Goal: Book appointment/travel/reservation

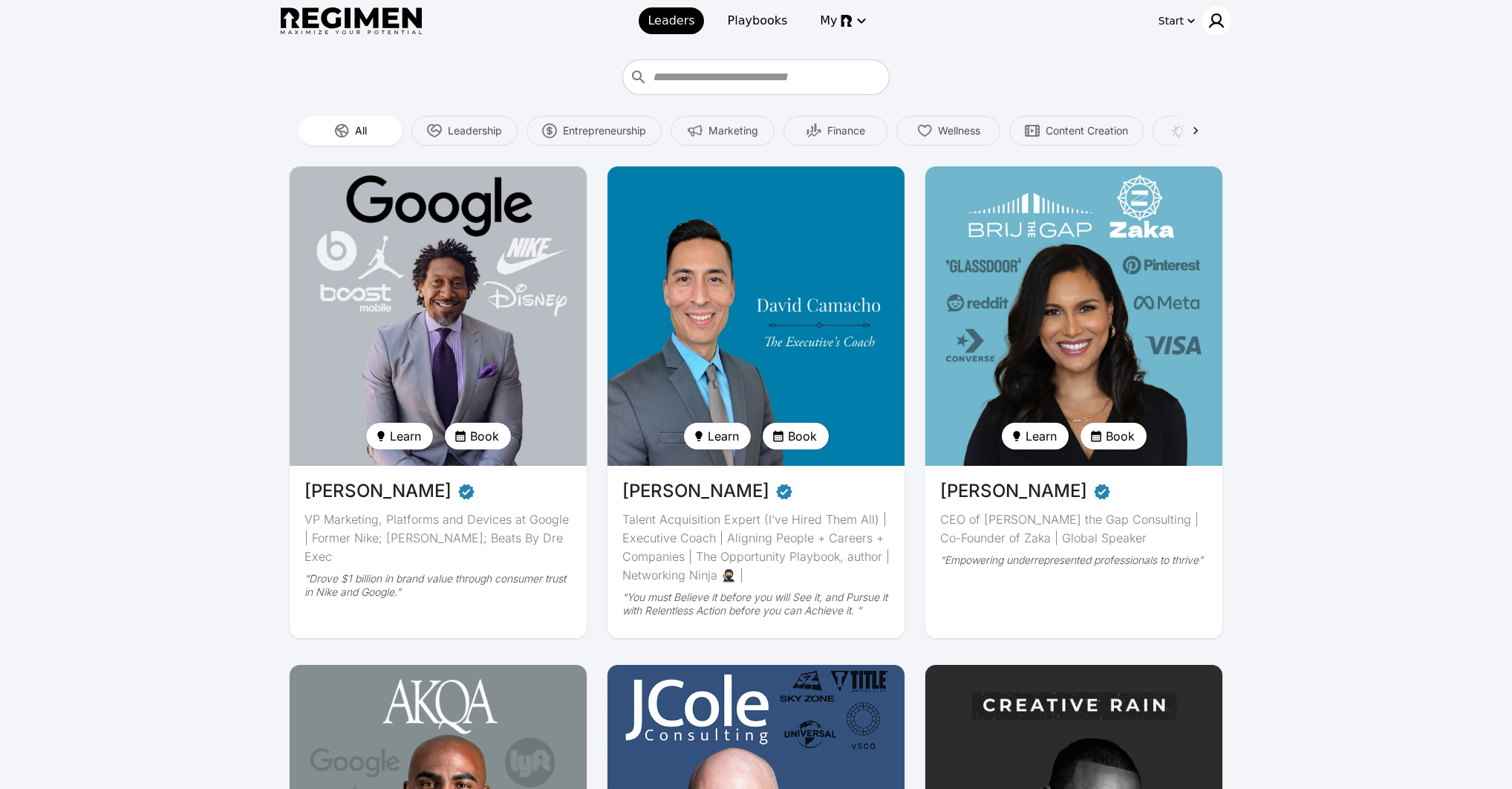
click at [1221, 19] on img at bounding box center [1216, 20] width 18 height 18
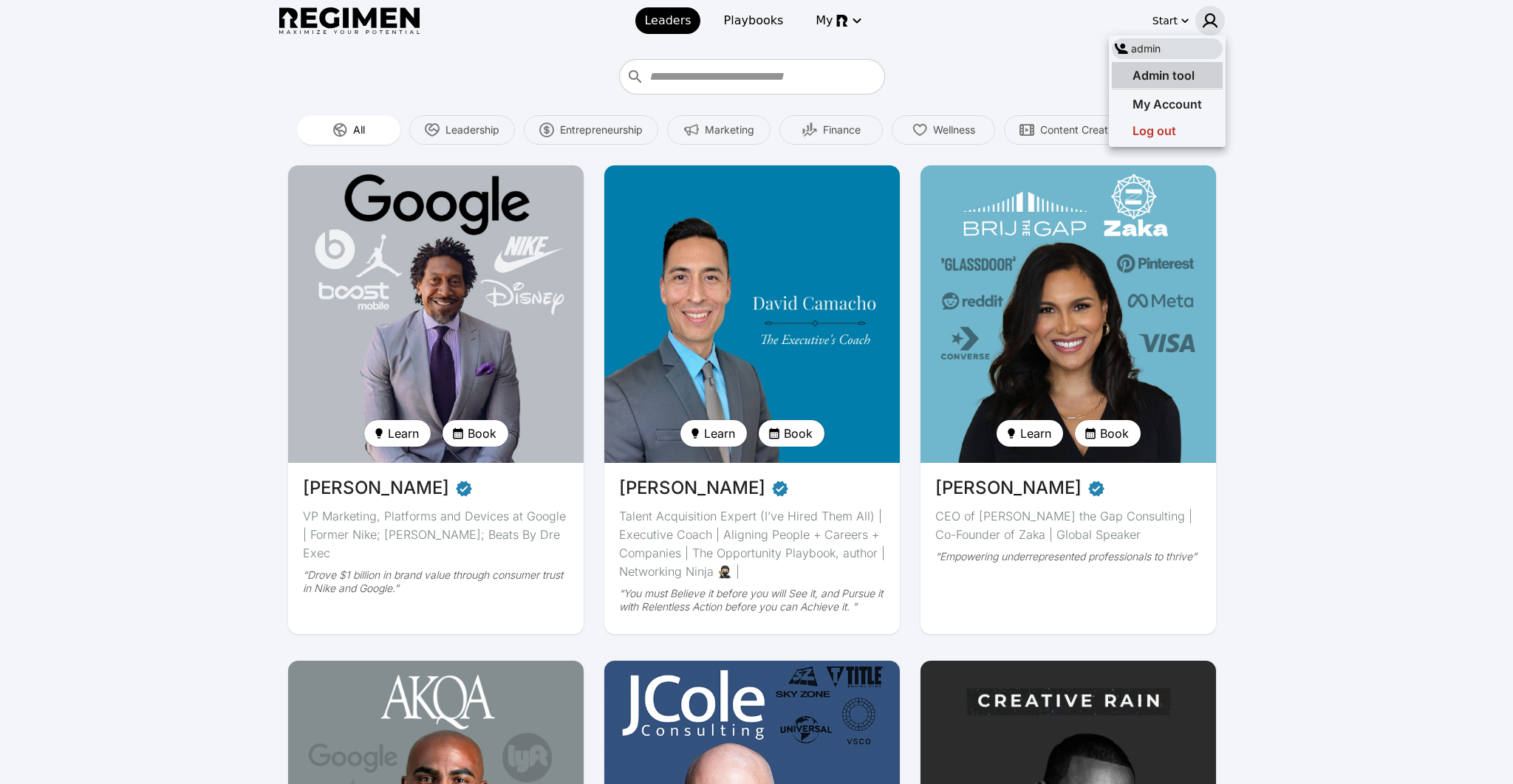
click at [1181, 82] on span "Admin tool" at bounding box center [1163, 76] width 62 height 15
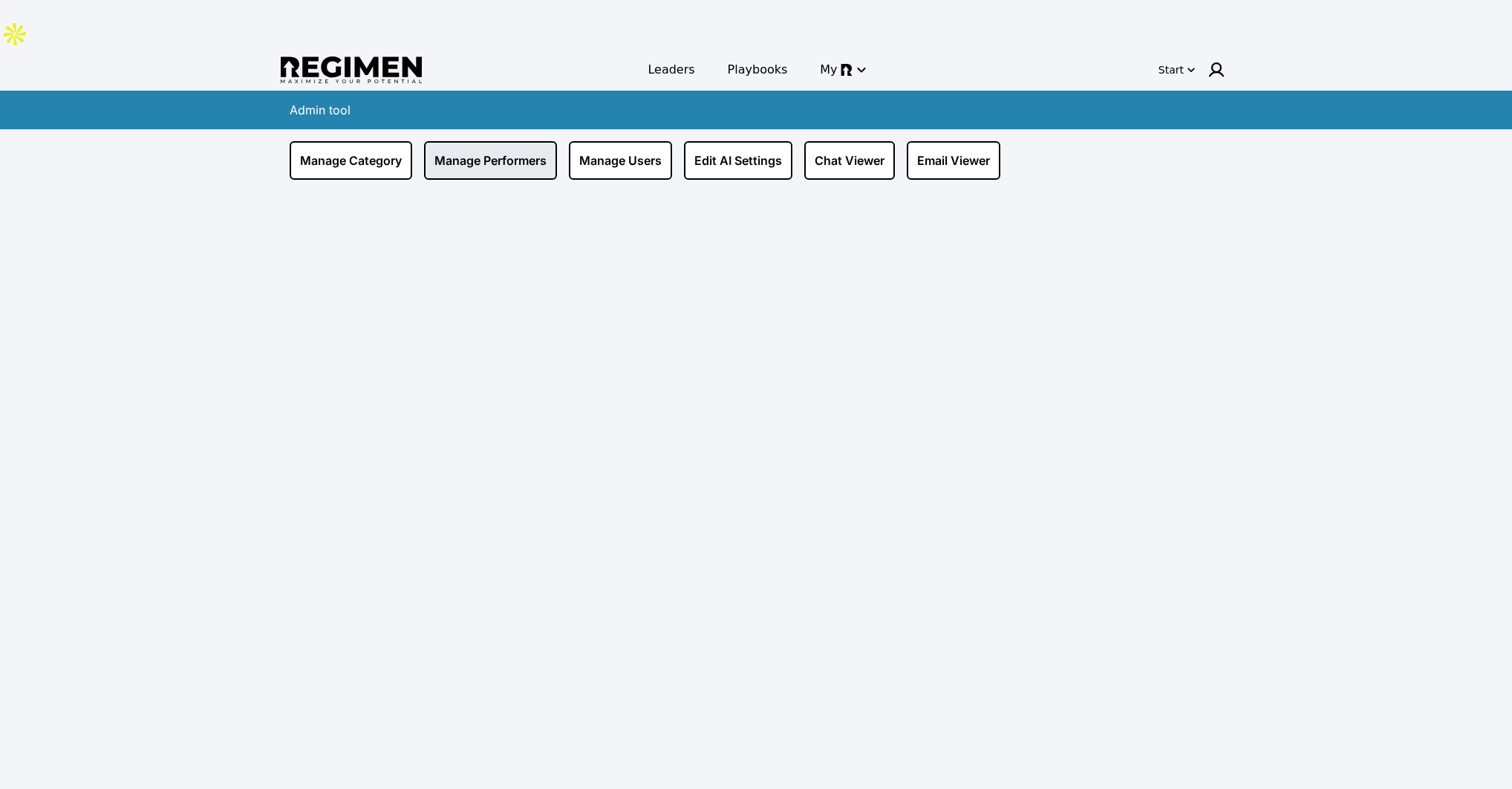
click at [496, 141] on link "Manage Performers" at bounding box center [490, 161] width 133 height 39
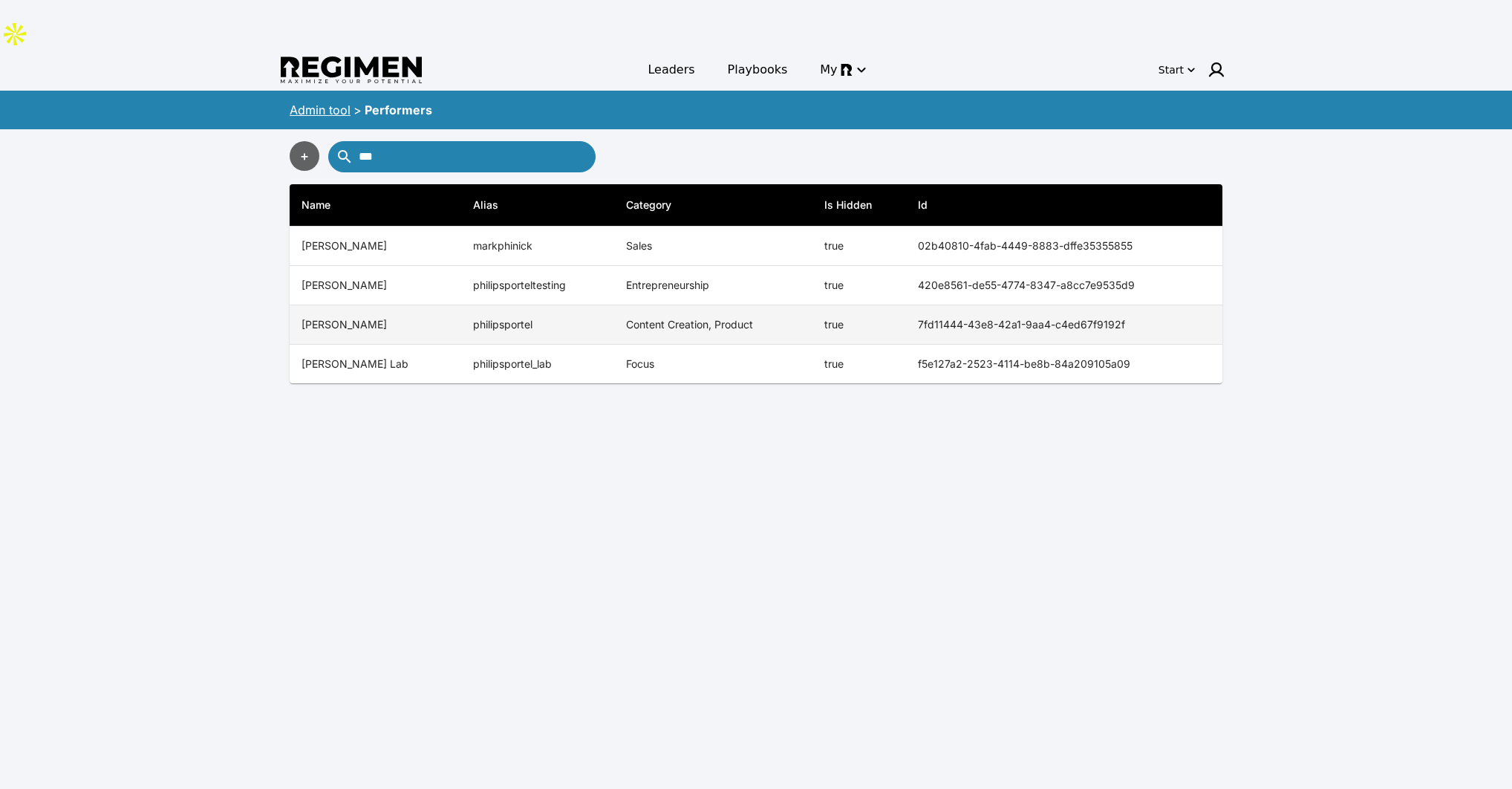
type input "***"
click at [854, 305] on td "true" at bounding box center [859, 325] width 94 height 40
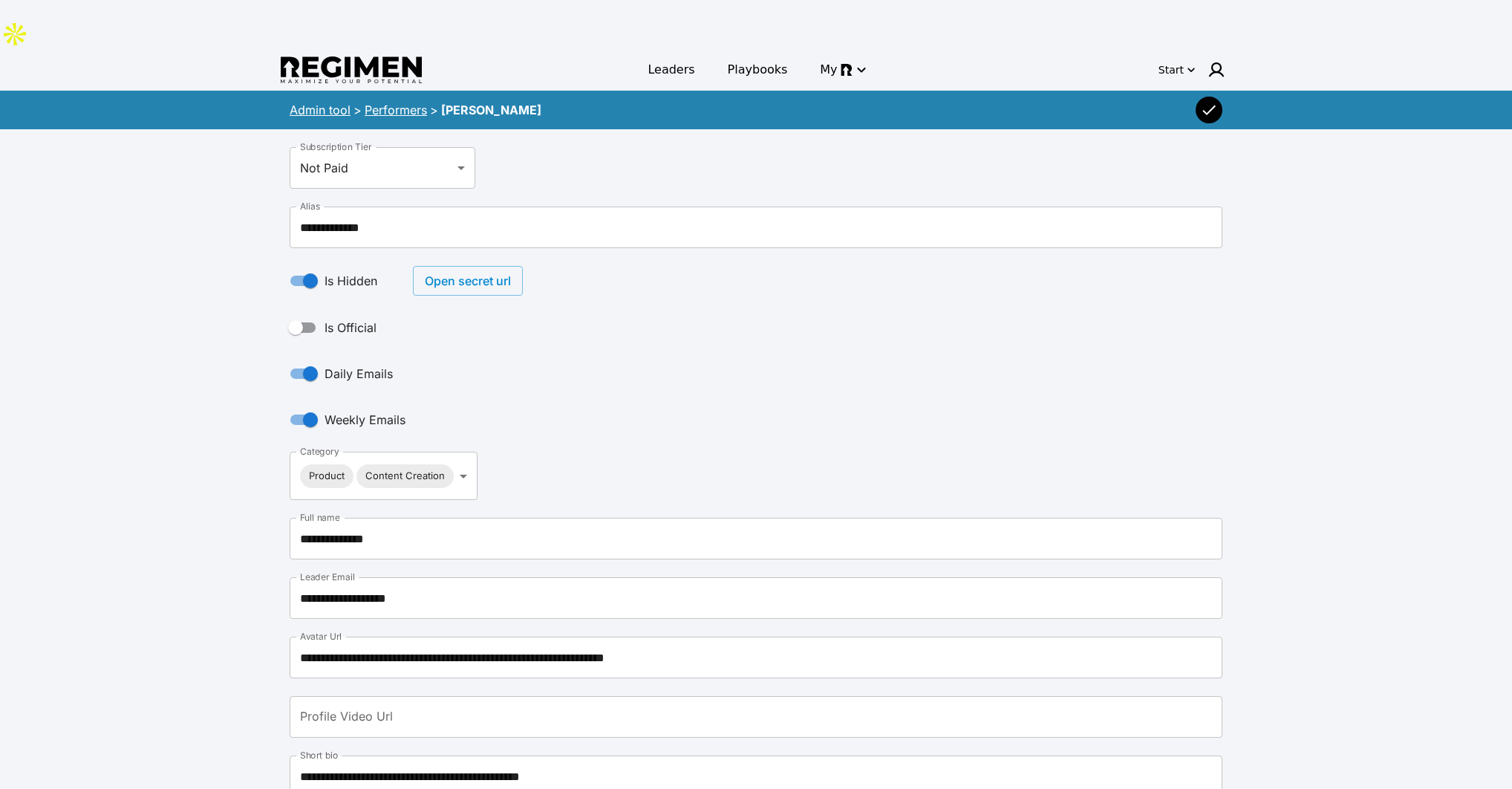
click at [482, 266] on button "Open secret url" at bounding box center [468, 281] width 110 height 30
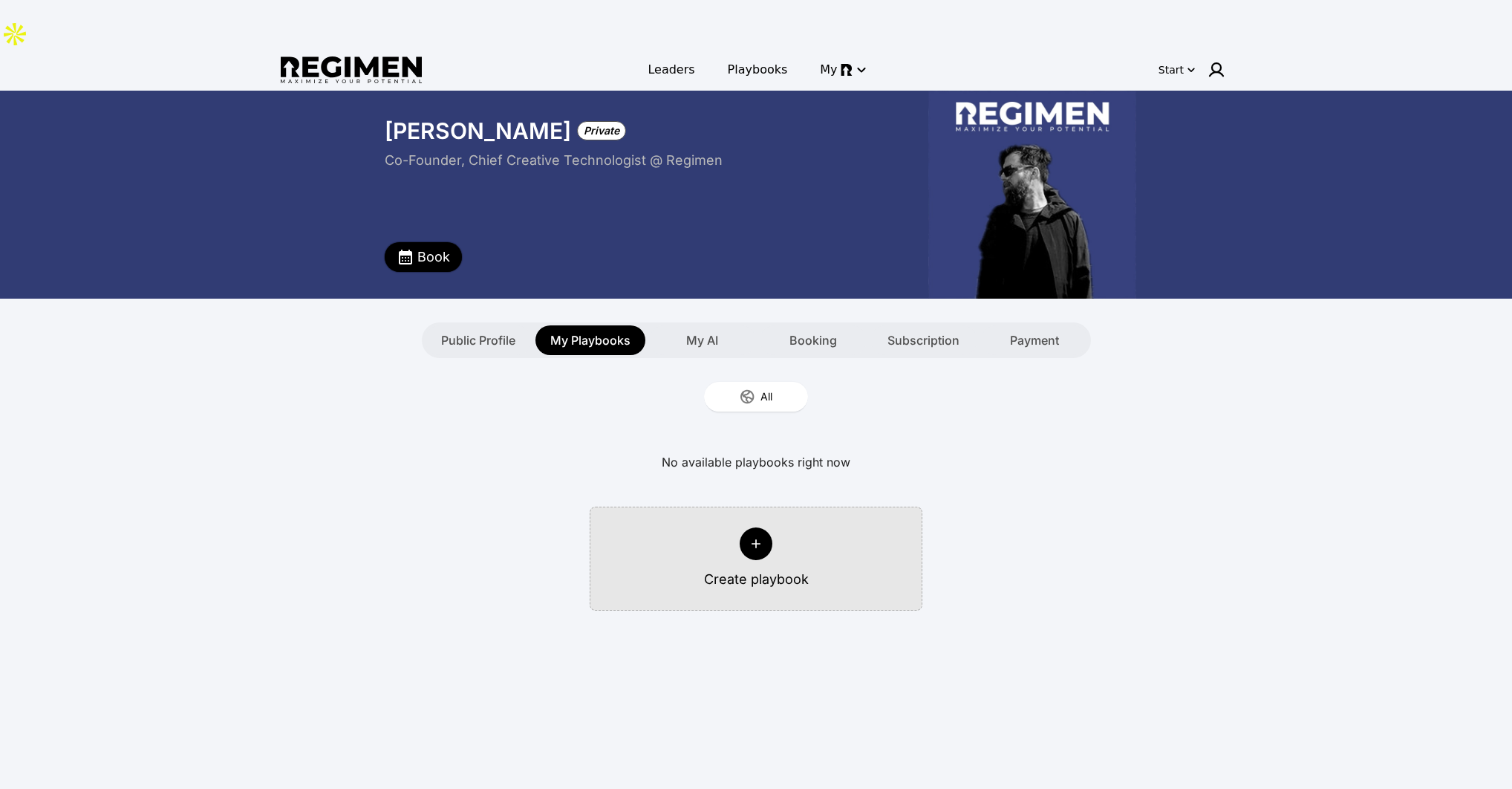
click at [417, 243] on button "Book" at bounding box center [423, 257] width 77 height 30
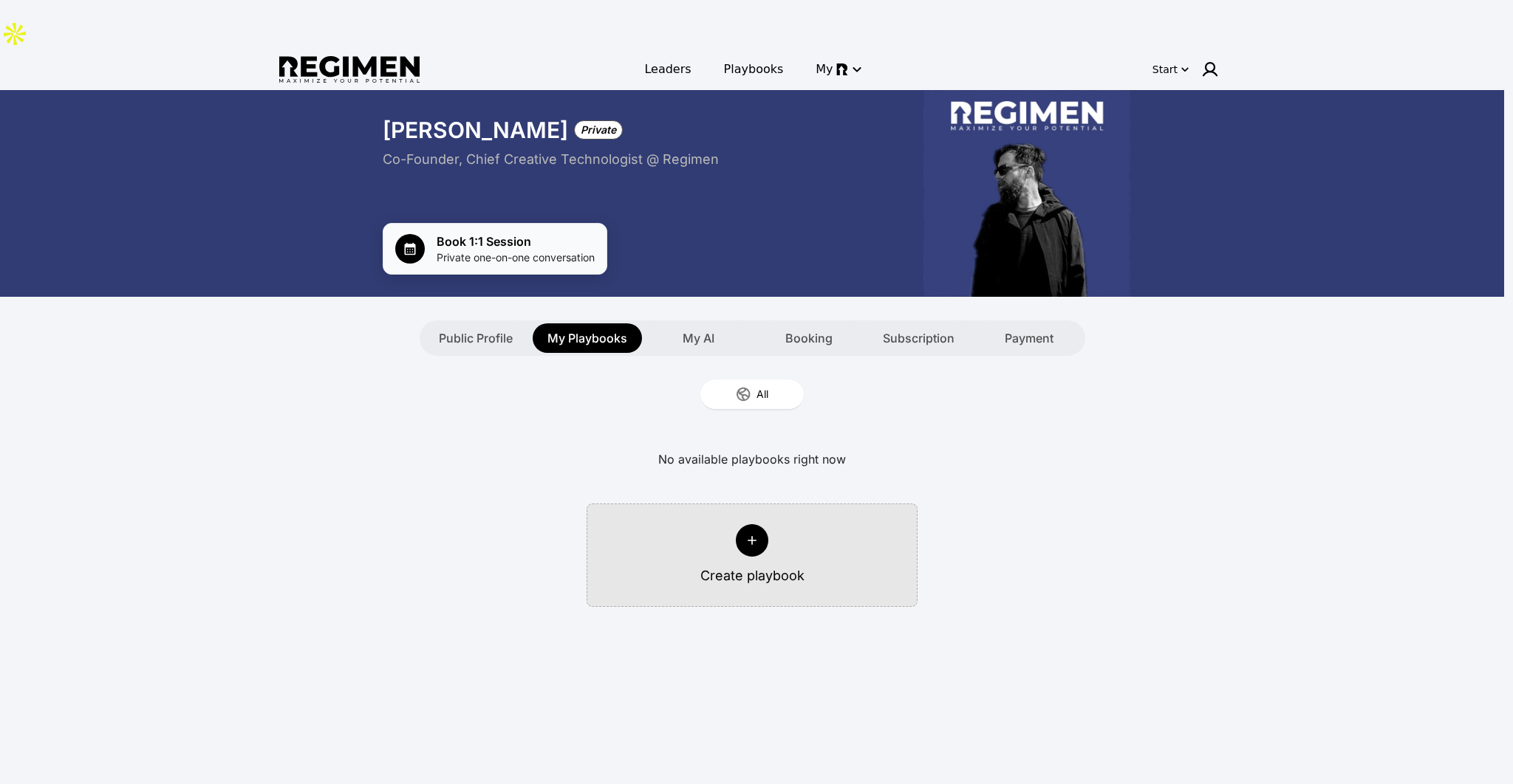
click at [514, 237] on span "Book 1:1 Session" at bounding box center [515, 241] width 158 height 18
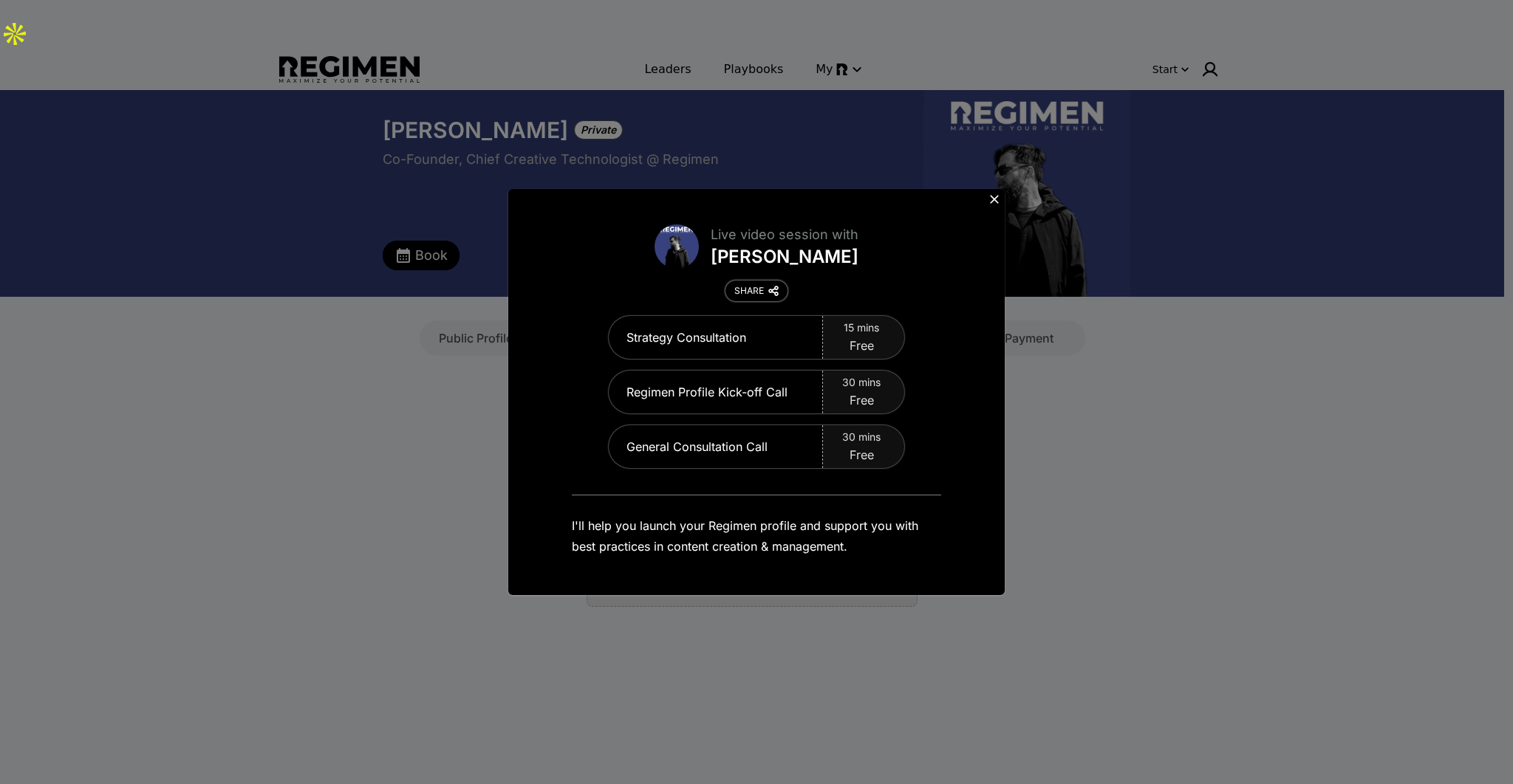
click at [746, 288] on div "SHARE" at bounding box center [749, 291] width 29 height 12
click at [995, 198] on icon at bounding box center [994, 200] width 15 height 15
